Goal: Check status: Check status

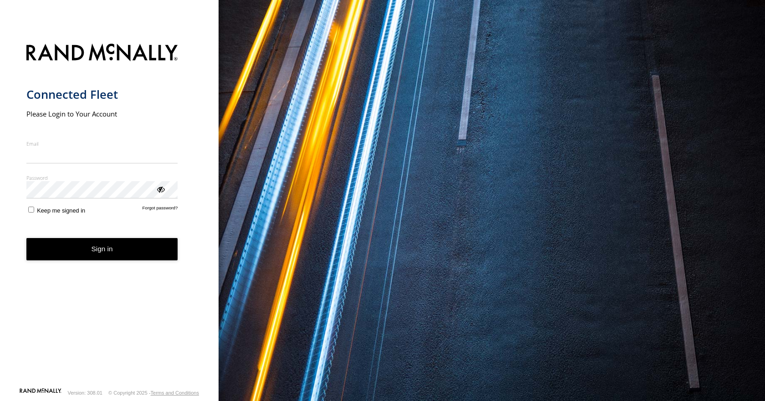
type input "**********"
click at [122, 259] on button "Sign in" at bounding box center [102, 249] width 152 height 22
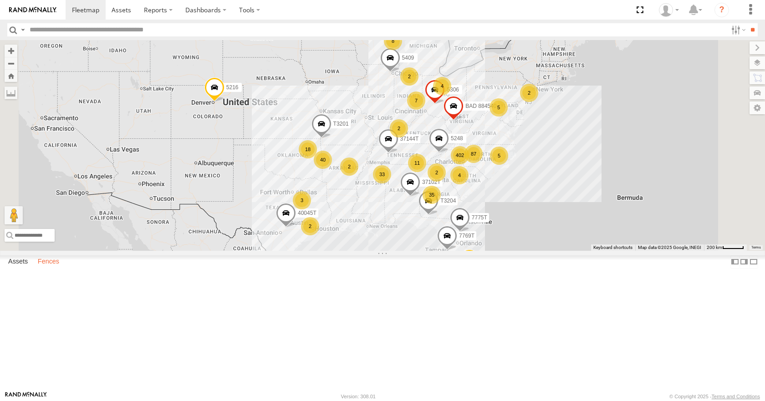
click at [50, 269] on label "Fences" at bounding box center [48, 262] width 31 height 13
click at [0, 0] on div "Overnight Sofa" at bounding box center [0, 0] width 0 height 0
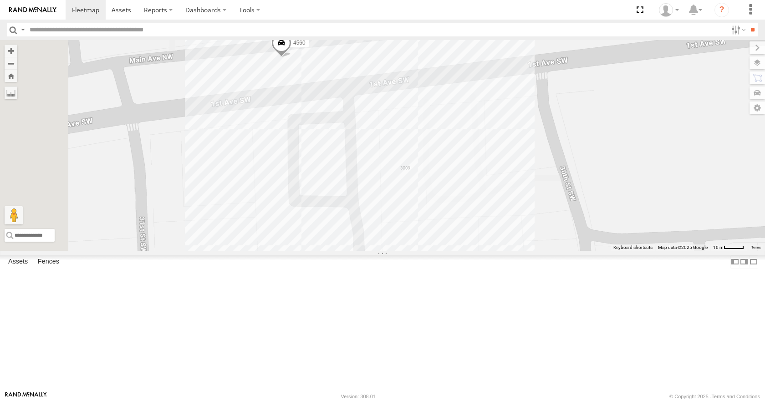
drag, startPoint x: 484, startPoint y: 184, endPoint x: 464, endPoint y: 328, distance: 145.0
click at [464, 251] on div "4560 4354 1159" at bounding box center [382, 145] width 765 height 210
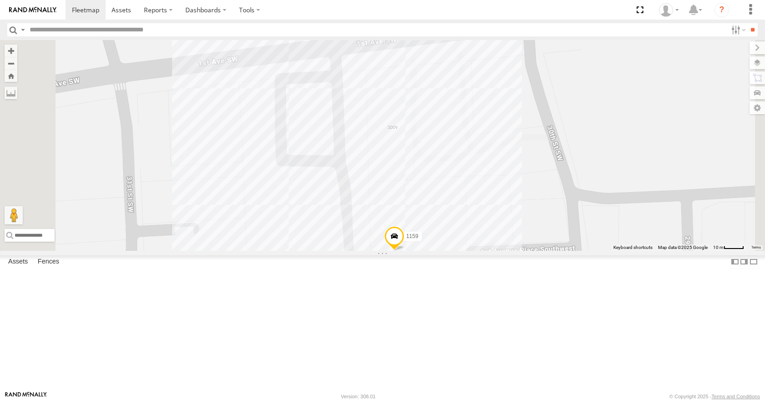
drag, startPoint x: 459, startPoint y: 262, endPoint x: 443, endPoint y: 185, distance: 78.7
click at [443, 185] on div "4560 4354 1159" at bounding box center [382, 145] width 765 height 210
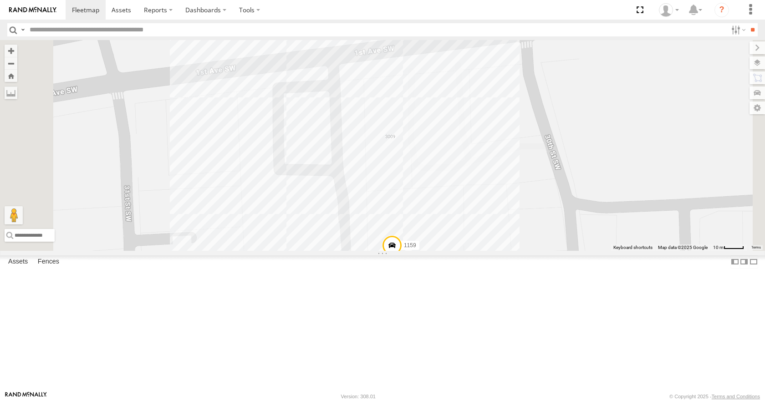
drag, startPoint x: 422, startPoint y: 190, endPoint x: 426, endPoint y: 232, distance: 42.6
click at [426, 232] on div "4560 4354 1159" at bounding box center [382, 145] width 765 height 210
click at [447, 165] on div "4560 4354 1159" at bounding box center [382, 145] width 765 height 210
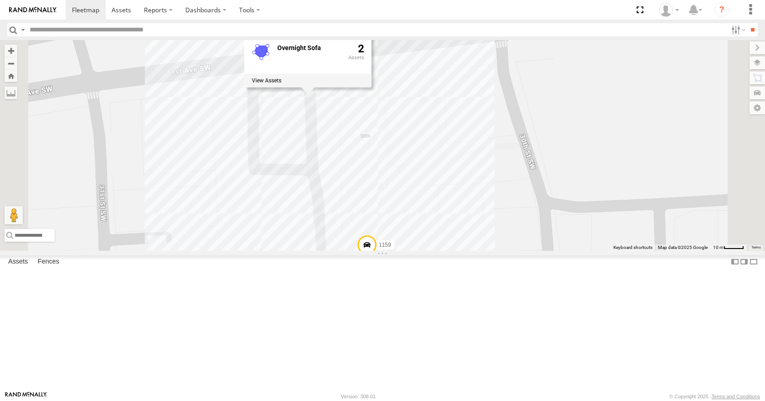
drag, startPoint x: 353, startPoint y: 183, endPoint x: 410, endPoint y: 361, distance: 186.7
click at [410, 251] on div "4560 4354 1159 Overnight Sofa 2" at bounding box center [382, 145] width 765 height 210
